Goal: Task Accomplishment & Management: Complete application form

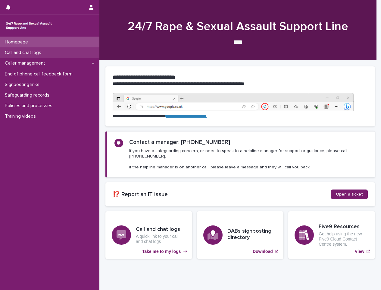
click at [49, 52] on div "Call and chat logs" at bounding box center [50, 52] width 100 height 11
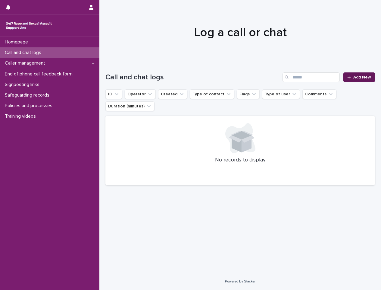
click at [362, 77] on span "Add New" at bounding box center [363, 77] width 18 height 4
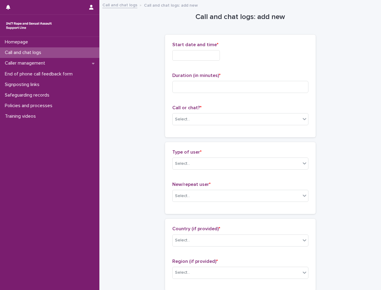
click at [220, 57] on input "text" at bounding box center [196, 55] width 48 height 11
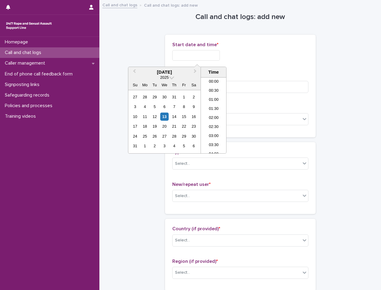
scroll to position [148, 0]
click at [181, 106] on div "8" at bounding box center [184, 107] width 8 height 8
click at [218, 117] on li "10:00" at bounding box center [214, 115] width 26 height 9
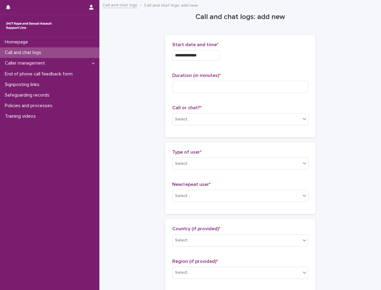
type input "**********"
click at [212, 80] on div "Duration (in minutes) *" at bounding box center [240, 85] width 136 height 25
click at [207, 89] on input at bounding box center [240, 87] width 136 height 12
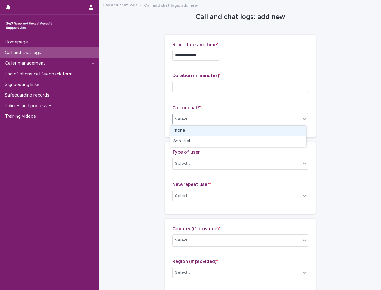
click at [209, 115] on div "Select..." at bounding box center [237, 119] width 128 height 10
click at [194, 130] on div "Phone" at bounding box center [238, 130] width 136 height 11
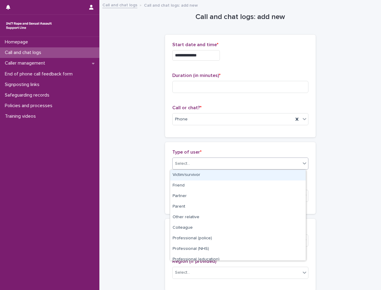
click at [190, 159] on div "Select..." at bounding box center [237, 164] width 128 height 10
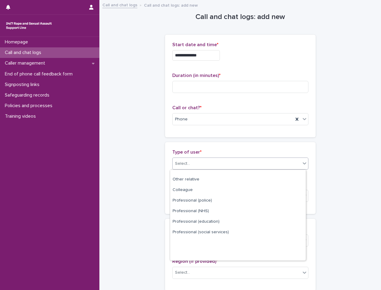
scroll to position [0, 0]
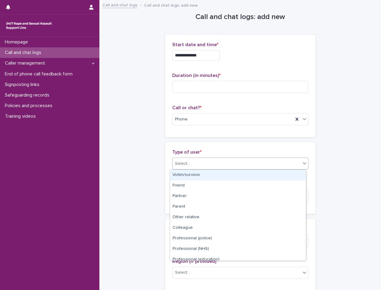
drag, startPoint x: 198, startPoint y: 222, endPoint x: 202, endPoint y: 173, distance: 48.4
click at [202, 173] on div "Victim/survivor" at bounding box center [238, 175] width 136 height 11
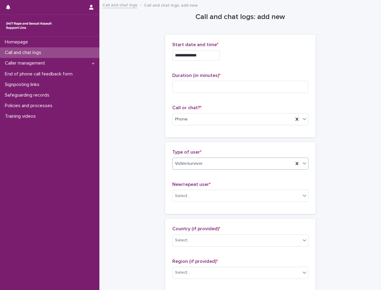
click at [284, 162] on div "Victim/survivor" at bounding box center [233, 164] width 121 height 10
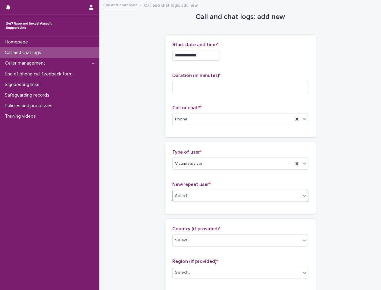
click at [188, 191] on div "Select..." at bounding box center [237, 196] width 128 height 10
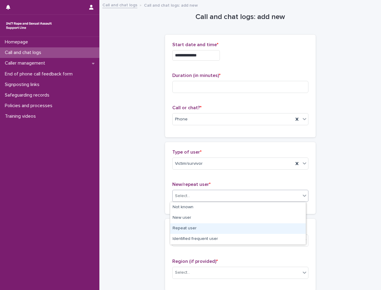
drag, startPoint x: 196, startPoint y: 212, endPoint x: 194, endPoint y: 228, distance: 15.8
click at [194, 228] on div "Repeat user" at bounding box center [238, 228] width 136 height 11
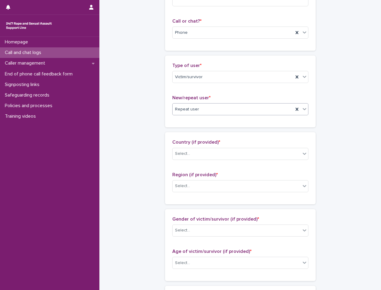
scroll to position [121, 0]
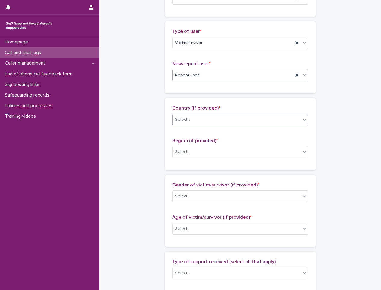
click at [215, 122] on div "Select..." at bounding box center [237, 120] width 128 height 10
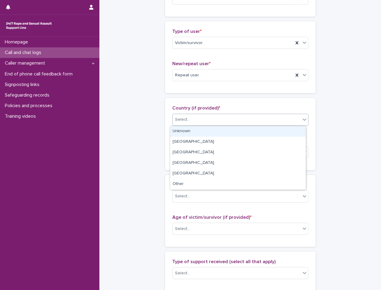
click at [213, 136] on div "Unknown" at bounding box center [238, 131] width 136 height 11
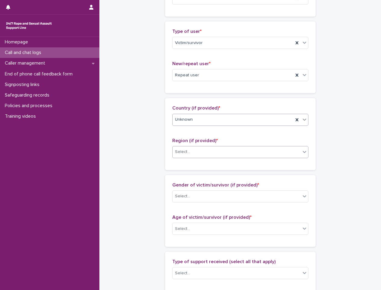
click at [214, 150] on div "Select..." at bounding box center [237, 152] width 128 height 10
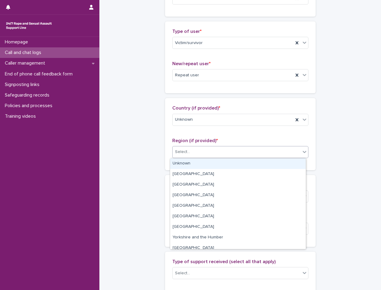
click at [211, 163] on div "Unknown" at bounding box center [238, 163] width 136 height 11
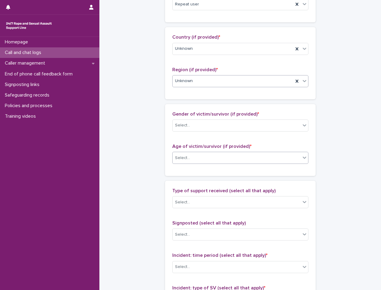
scroll to position [211, 0]
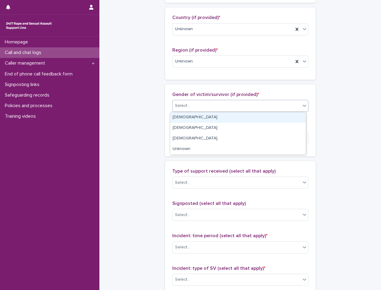
click at [227, 106] on div "Select..." at bounding box center [237, 106] width 128 height 10
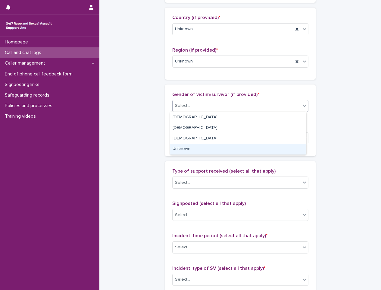
click at [198, 147] on div "Unknown" at bounding box center [238, 149] width 136 height 11
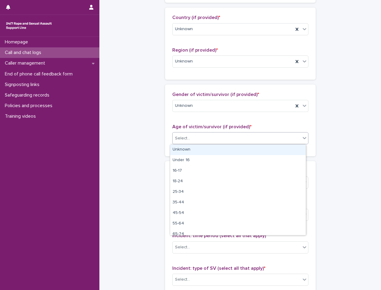
click at [204, 138] on div "Select..." at bounding box center [237, 138] width 128 height 10
click at [196, 151] on div "Unknown" at bounding box center [238, 149] width 136 height 11
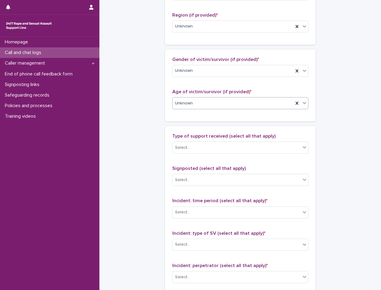
scroll to position [302, 0]
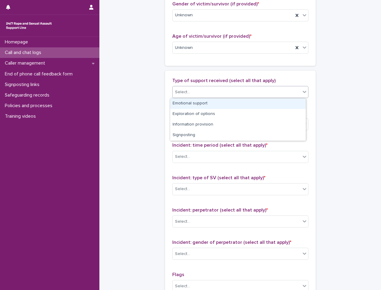
click at [220, 90] on div "Select..." at bounding box center [237, 92] width 128 height 10
click at [222, 104] on div "Emotional support" at bounding box center [238, 103] width 136 height 11
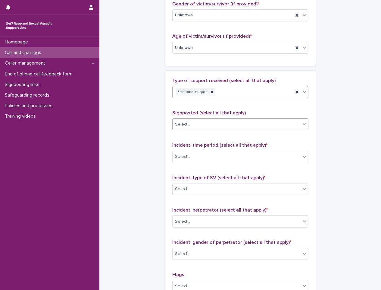
click at [217, 123] on div "Select..." at bounding box center [237, 124] width 128 height 10
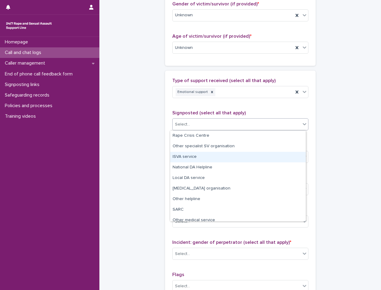
scroll to position [36, 0]
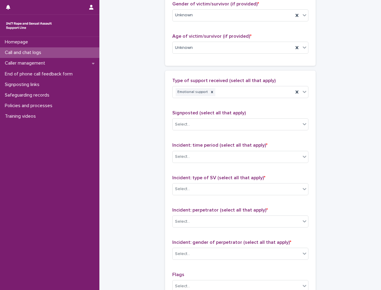
click at [340, 97] on div "**********" at bounding box center [241, 25] width 270 height 653
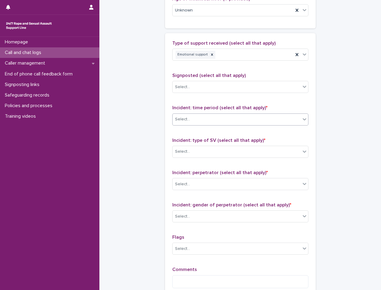
scroll to position [392, 0]
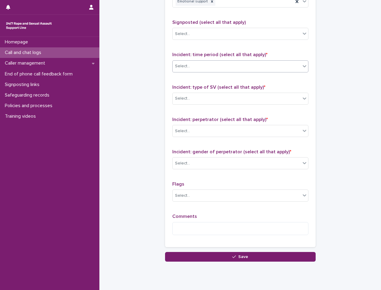
click at [225, 62] on div "Select..." at bounding box center [237, 66] width 128 height 10
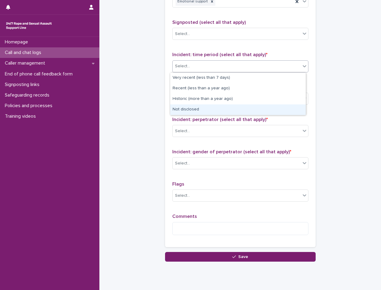
click at [216, 107] on div "Not disclosed" at bounding box center [238, 109] width 136 height 11
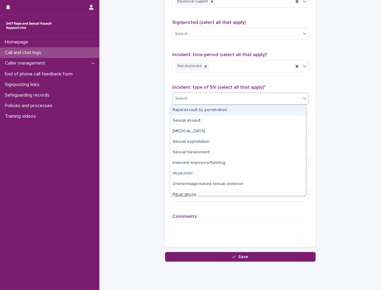
click at [229, 102] on div "Select..." at bounding box center [237, 98] width 128 height 10
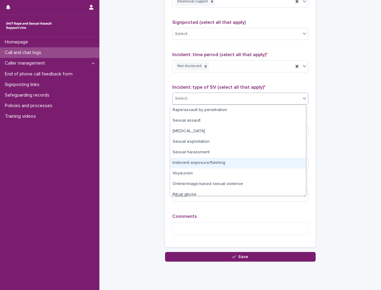
scroll to position [15, 0]
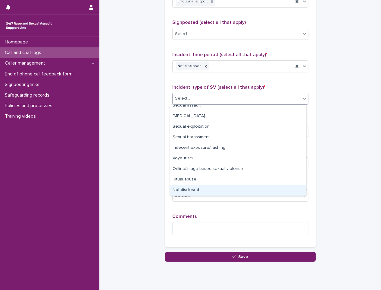
click at [208, 186] on div "Not disclosed" at bounding box center [238, 190] width 136 height 11
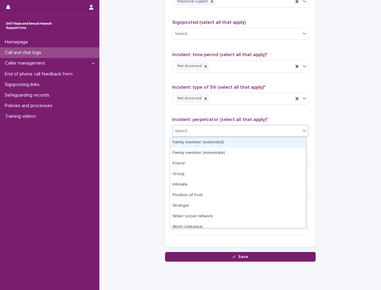
click at [222, 127] on div "Select..." at bounding box center [237, 131] width 128 height 10
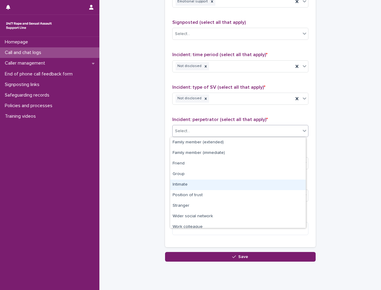
scroll to position [26, 0]
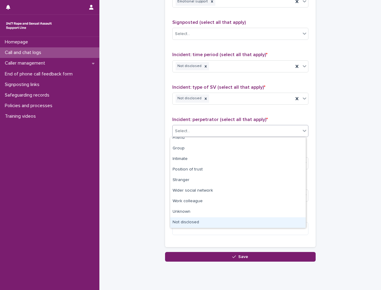
click at [198, 220] on div "Not disclosed" at bounding box center [238, 222] width 136 height 11
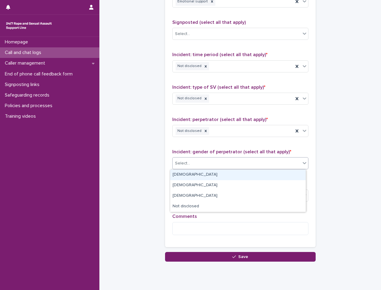
click at [210, 164] on div "Select..." at bounding box center [237, 163] width 128 height 10
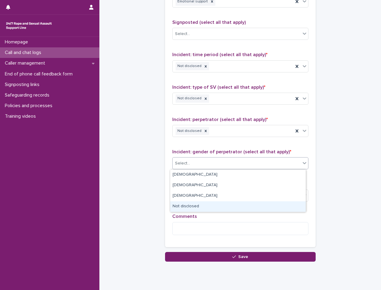
click at [198, 207] on div "Not disclosed" at bounding box center [238, 206] width 136 height 11
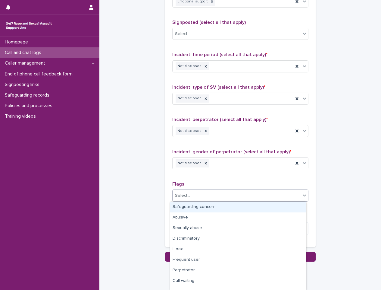
click at [201, 192] on div "Select..." at bounding box center [237, 196] width 128 height 10
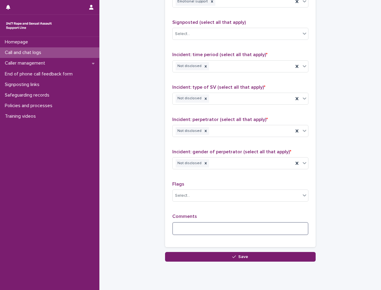
click at [180, 234] on textarea at bounding box center [240, 228] width 136 height 13
click at [250, 229] on textarea "**********" at bounding box center [240, 228] width 136 height 13
click at [299, 221] on div "**********" at bounding box center [240, 226] width 136 height 26
click at [290, 234] on textarea "**********" at bounding box center [240, 228] width 136 height 13
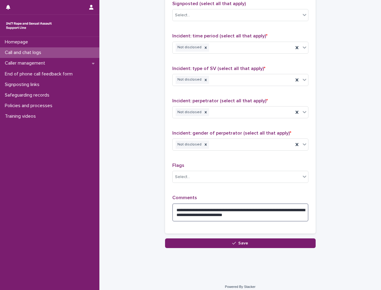
type textarea "**********"
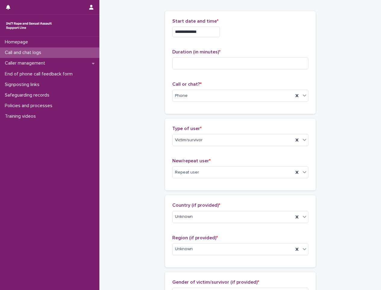
scroll to position [0, 0]
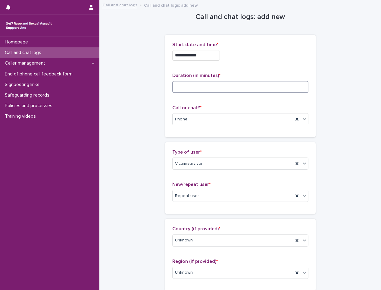
click at [207, 81] on input at bounding box center [240, 87] width 136 height 12
type input "*"
click at [296, 58] on div "**********" at bounding box center [240, 55] width 136 height 11
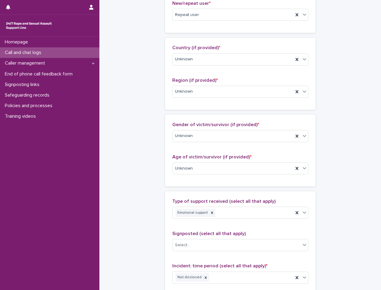
scroll to position [416, 0]
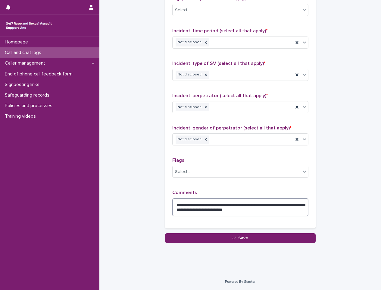
click at [277, 207] on textarea "**********" at bounding box center [240, 207] width 136 height 18
drag, startPoint x: 263, startPoint y: 208, endPoint x: 211, endPoint y: 181, distance: 58.4
click at [211, 181] on div "Flags Select..." at bounding box center [240, 169] width 136 height 25
click at [284, 210] on textarea "**********" at bounding box center [240, 207] width 136 height 18
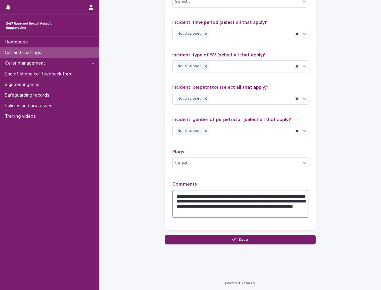
scroll to position [426, 0]
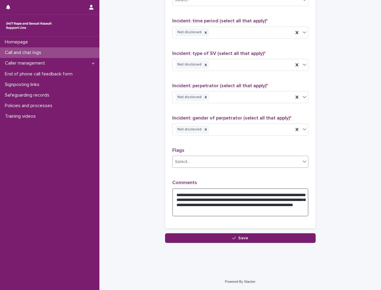
type textarea "**********"
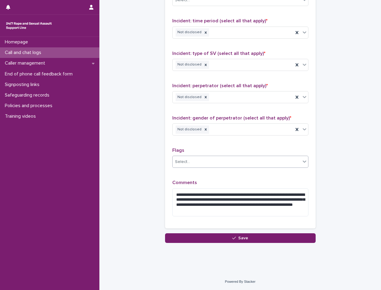
click at [301, 156] on div at bounding box center [305, 161] width 8 height 11
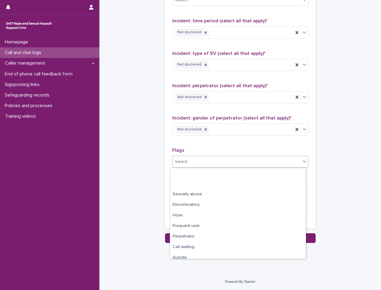
scroll to position [36, 0]
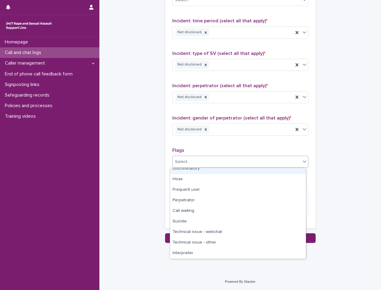
click at [302, 160] on icon at bounding box center [305, 161] width 6 height 6
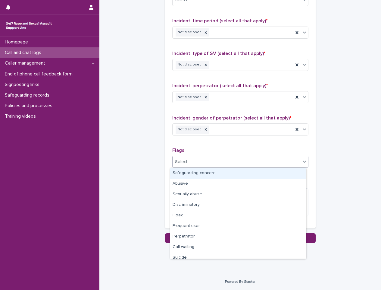
click at [201, 160] on div "Select..." at bounding box center [237, 162] width 128 height 10
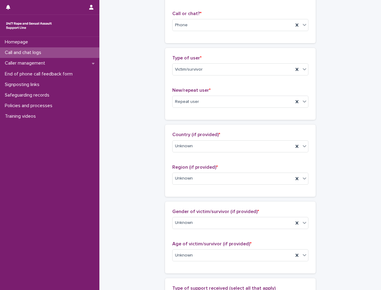
scroll to position [0, 0]
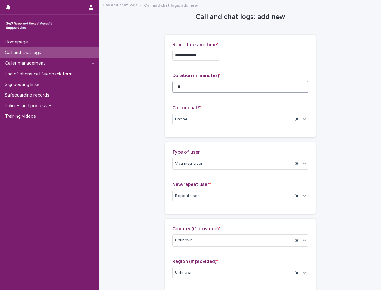
click at [187, 86] on input "*" at bounding box center [240, 87] width 136 height 12
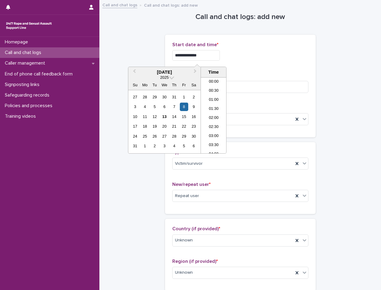
click at [179, 57] on input "**********" at bounding box center [196, 55] width 48 height 11
click at [165, 117] on div "13" at bounding box center [164, 116] width 8 height 8
type input "**********"
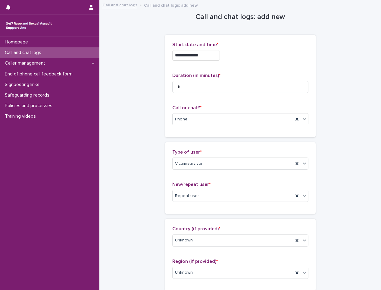
click at [253, 42] on p "Start date and time *" at bounding box center [240, 45] width 136 height 6
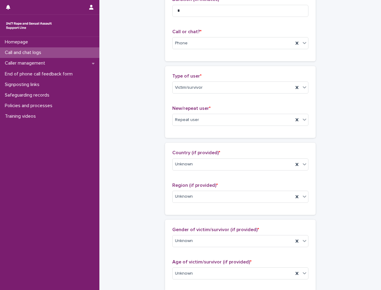
scroll to position [90, 0]
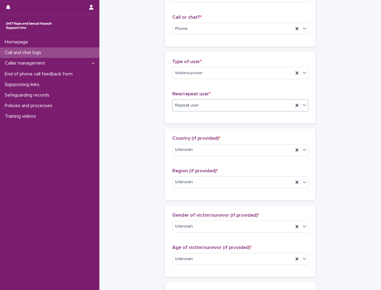
click at [303, 110] on div at bounding box center [304, 105] width 7 height 11
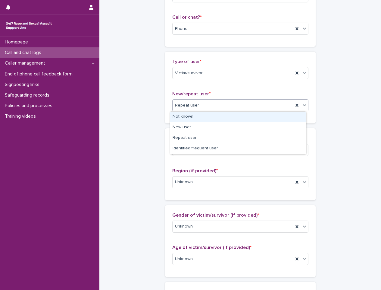
click at [303, 110] on div at bounding box center [304, 105] width 7 height 11
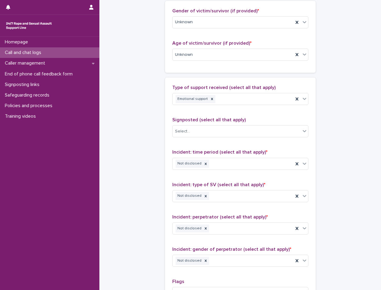
scroll to position [302, 0]
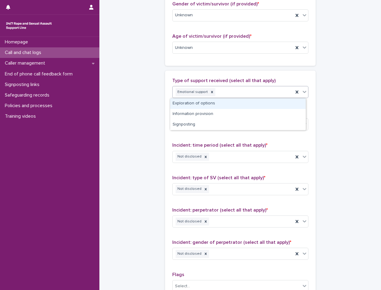
click at [305, 93] on icon at bounding box center [305, 92] width 6 height 6
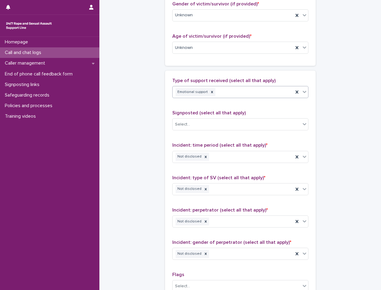
click at [305, 93] on icon at bounding box center [305, 92] width 6 height 6
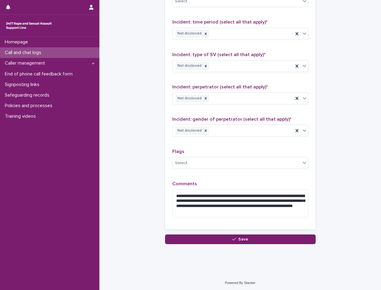
scroll to position [426, 0]
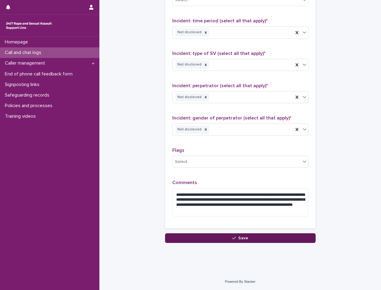
click at [261, 236] on button "Save" at bounding box center [240, 238] width 151 height 10
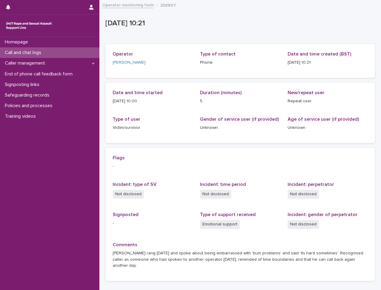
click at [69, 48] on div "Call and chat logs" at bounding box center [50, 52] width 100 height 11
